Goal: Task Accomplishment & Management: Manage account settings

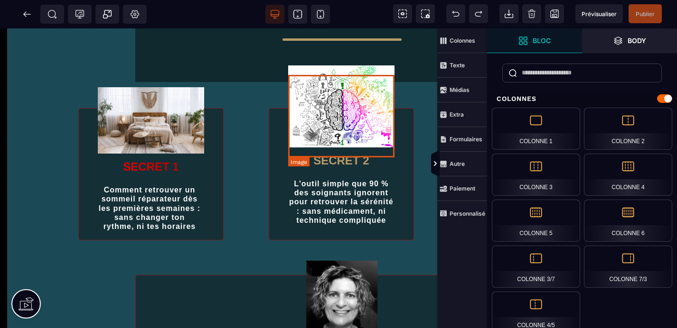
scroll to position [509, 0]
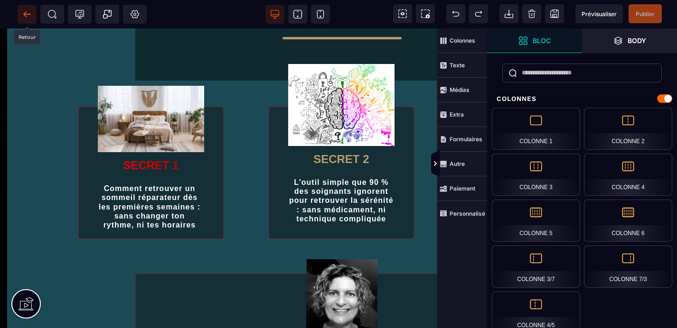
click at [26, 14] on icon at bounding box center [26, 14] width 7 height 0
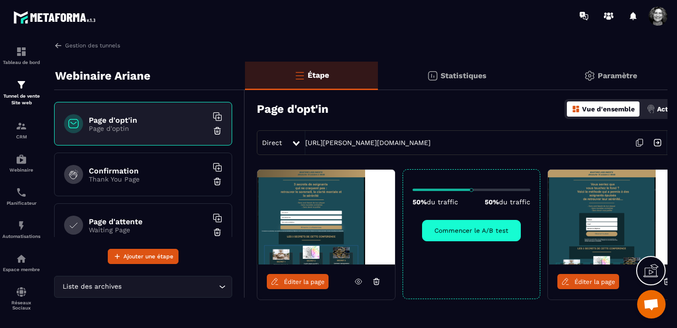
click at [653, 305] on span "Ouvrir le chat" at bounding box center [651, 305] width 16 height 13
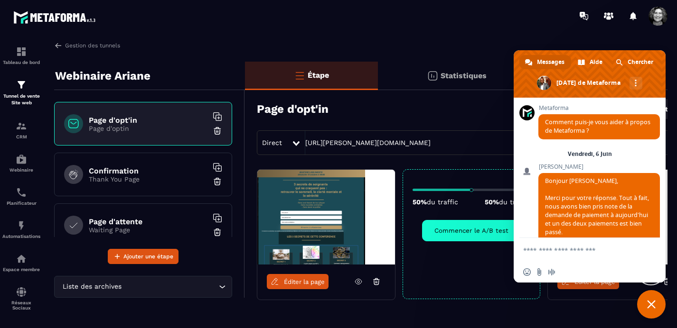
scroll to position [11776, 0]
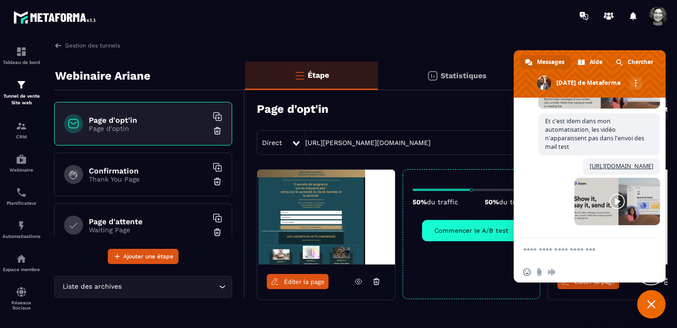
paste textarea "**********"
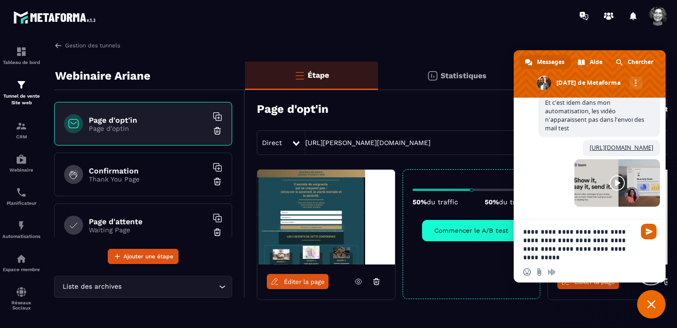
type textarea "**********"
click at [649, 231] on span "Envoyer" at bounding box center [648, 231] width 7 height 7
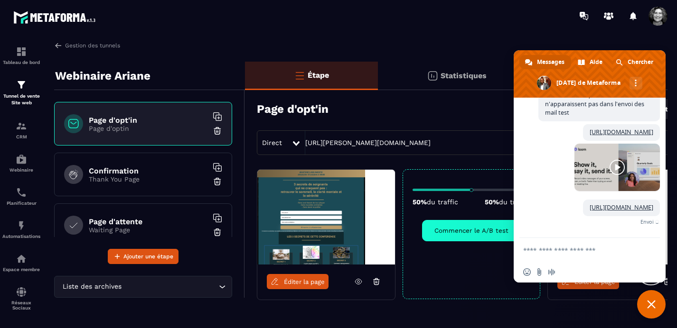
scroll to position [11866, 0]
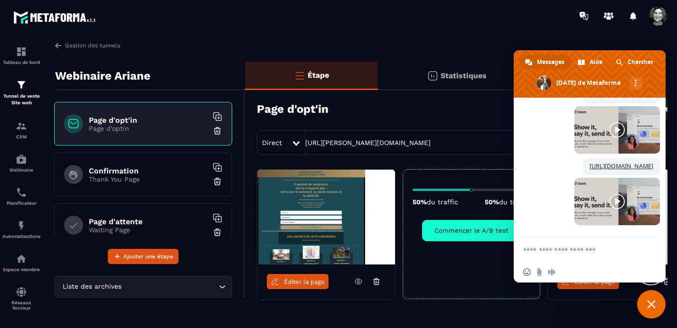
click at [650, 303] on span "Fermer le chat" at bounding box center [651, 304] width 9 height 9
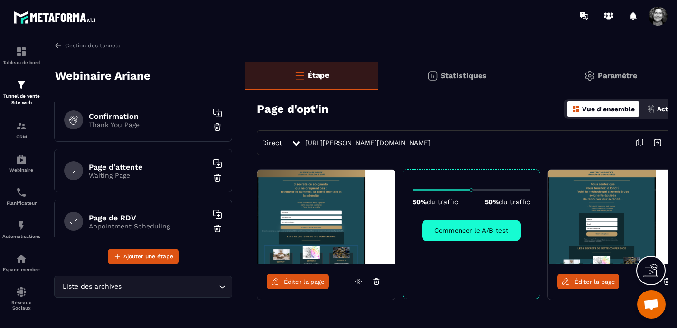
scroll to position [0, 0]
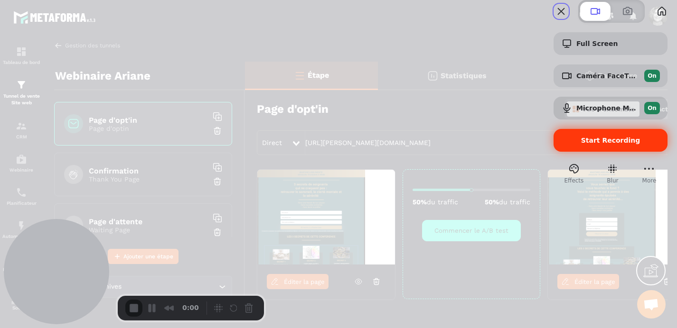
click at [596, 144] on span "Start Recording" at bounding box center [610, 141] width 59 height 8
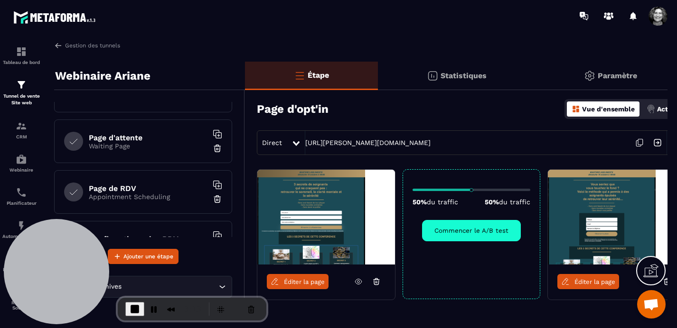
scroll to position [87, 0]
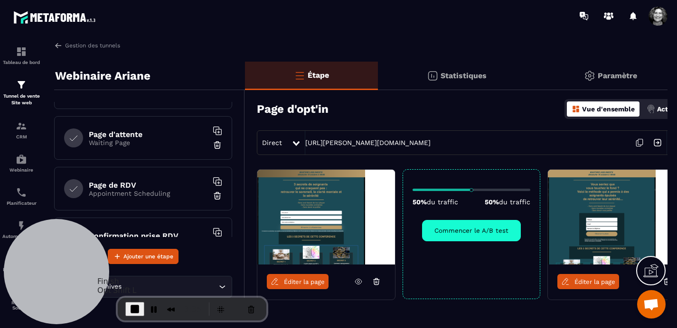
click at [134, 309] on span "End Recording" at bounding box center [134, 309] width 11 height 11
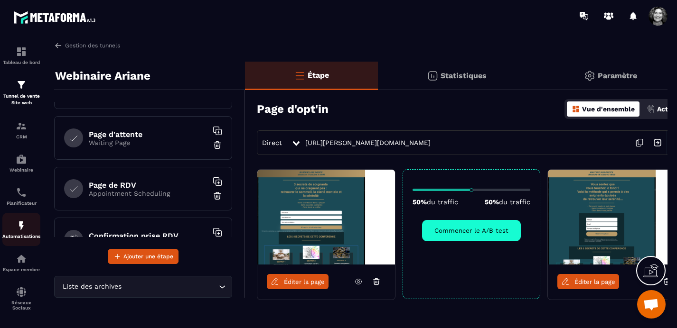
click at [21, 236] on p "Automatisations" at bounding box center [21, 236] width 38 height 5
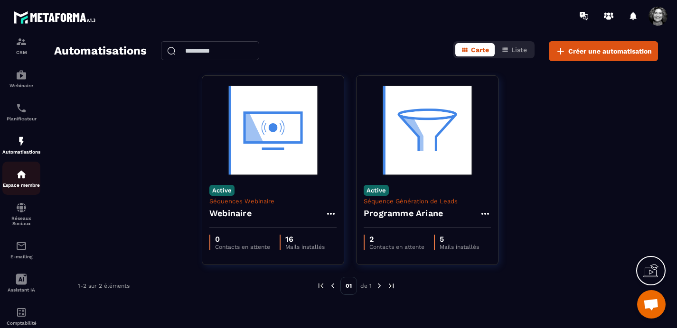
scroll to position [110, 0]
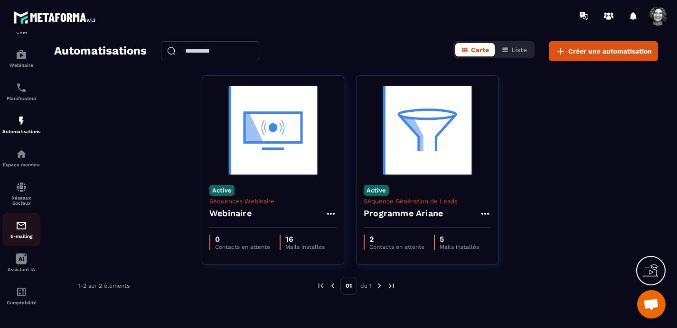
click at [21, 225] on img at bounding box center [21, 225] width 11 height 11
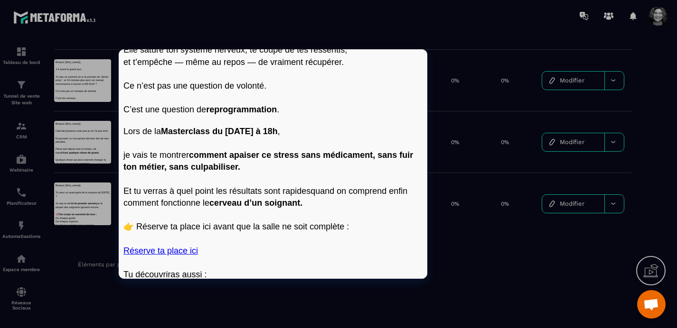
scroll to position [214, 0]
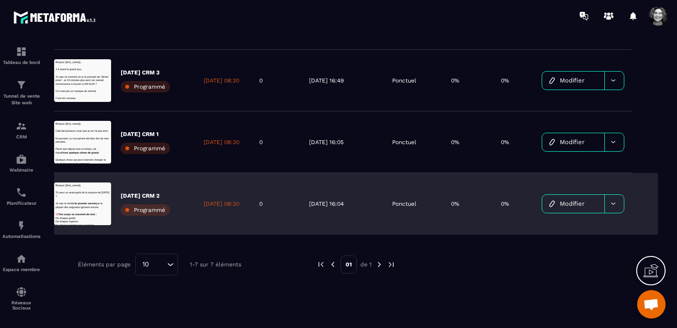
click at [577, 203] on span "Modifier" at bounding box center [571, 203] width 25 height 7
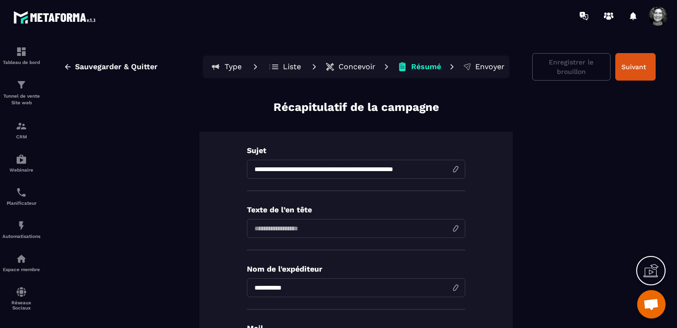
click at [352, 65] on p "Concevoir" at bounding box center [356, 66] width 37 height 9
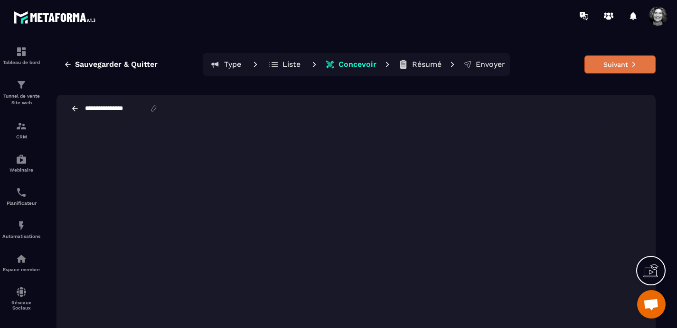
click at [625, 69] on button "Suivant" at bounding box center [619, 65] width 71 height 18
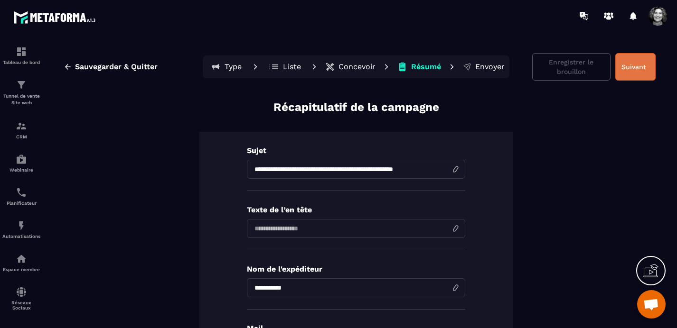
click at [637, 67] on button "Suivant" at bounding box center [635, 67] width 40 height 28
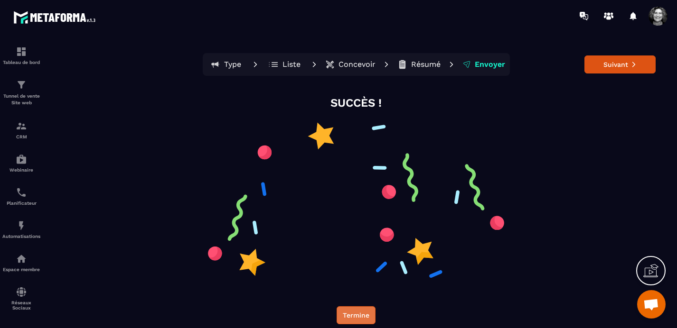
click at [365, 311] on button "Termine" at bounding box center [355, 315] width 39 height 18
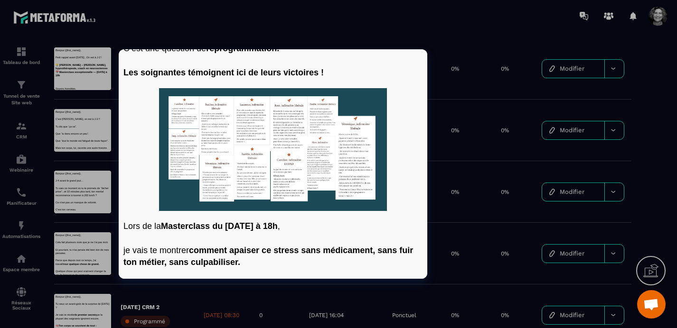
scroll to position [276, 0]
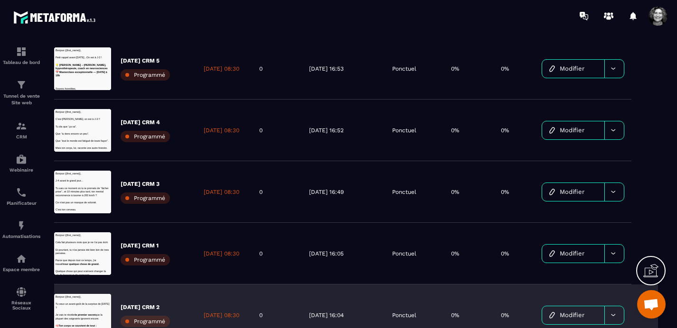
click at [584, 318] on span "Modifier" at bounding box center [571, 315] width 25 height 7
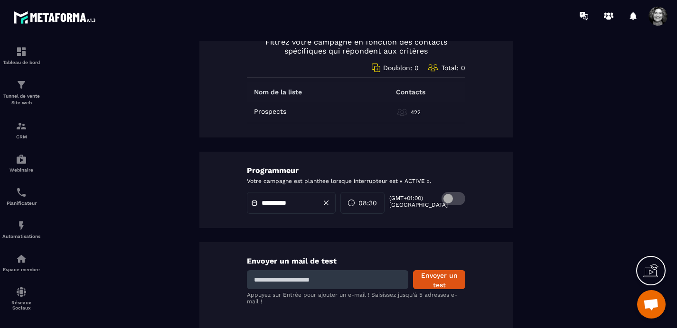
scroll to position [543, 0]
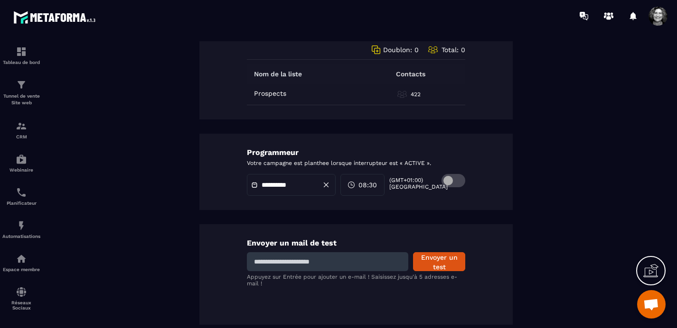
click at [294, 261] on input at bounding box center [327, 261] width 161 height 19
type input "**********"
click at [445, 263] on button "Envoyer un test" at bounding box center [439, 261] width 52 height 19
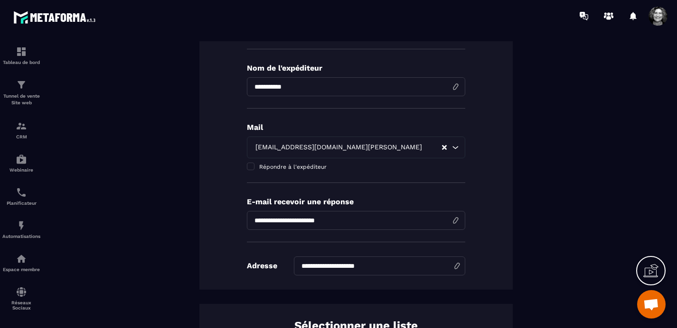
scroll to position [0, 0]
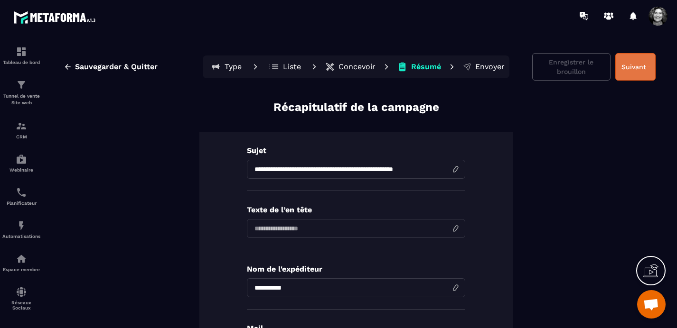
click at [638, 73] on button "Suivant" at bounding box center [635, 67] width 40 height 28
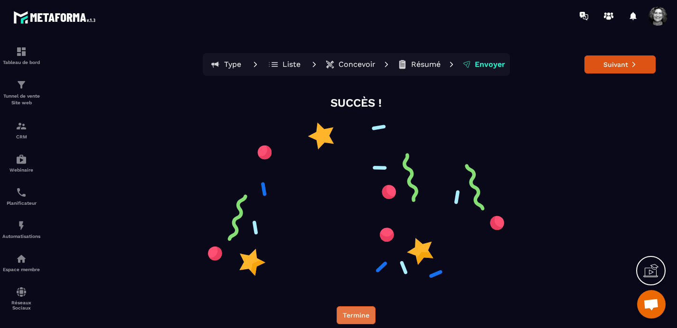
click at [350, 312] on button "Termine" at bounding box center [355, 315] width 39 height 18
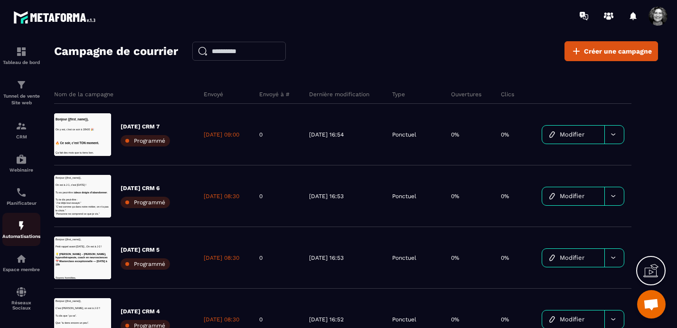
click at [19, 231] on img at bounding box center [21, 225] width 11 height 11
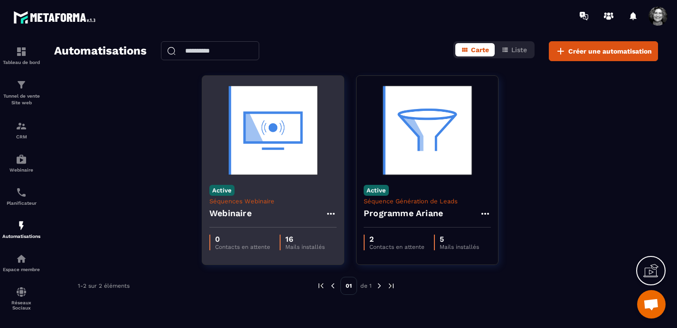
click at [253, 152] on img at bounding box center [272, 130] width 127 height 95
